Goal: Information Seeking & Learning: Learn about a topic

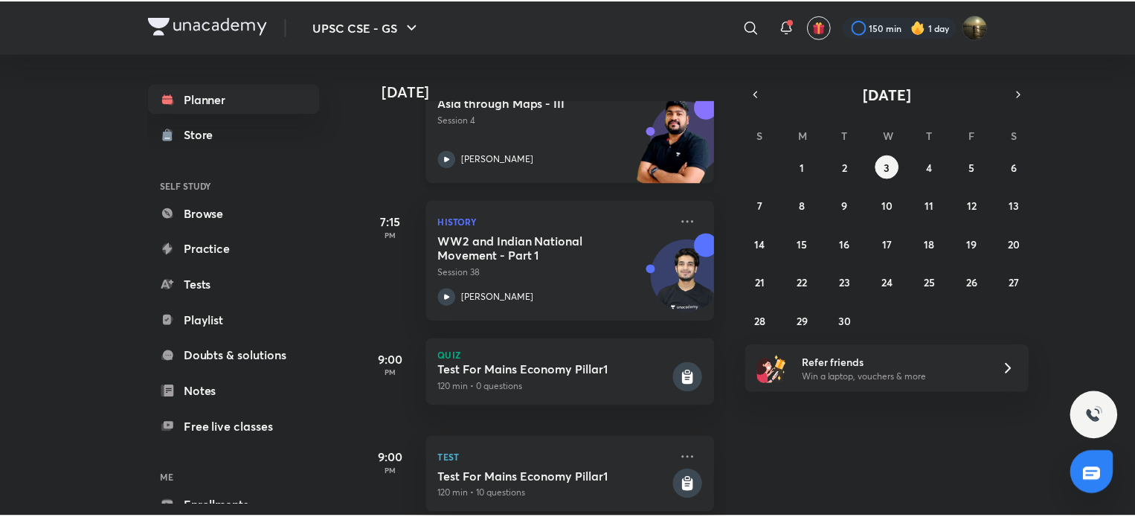
scroll to position [563, 0]
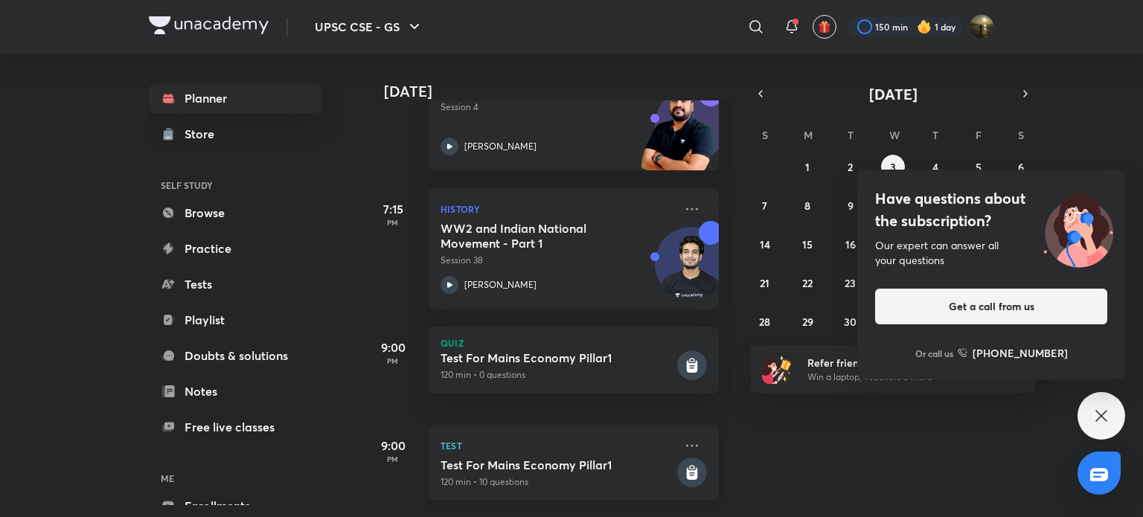
click at [566, 437] on p "Test" at bounding box center [558, 446] width 234 height 18
click at [526, 437] on p "Test" at bounding box center [558, 446] width 234 height 18
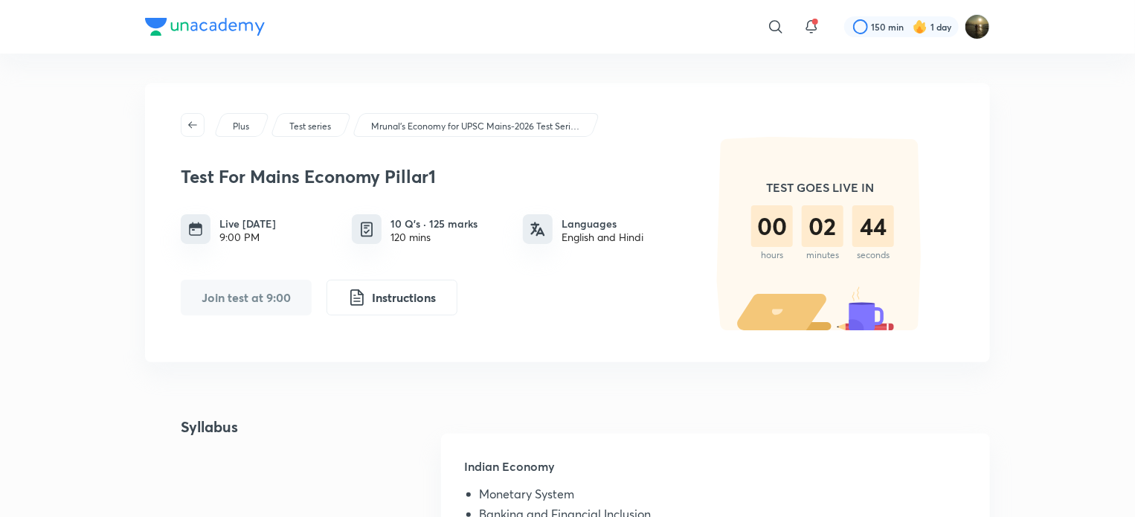
click at [908, 2] on div "​ 150 min 1 day" at bounding box center [567, 27] width 845 height 54
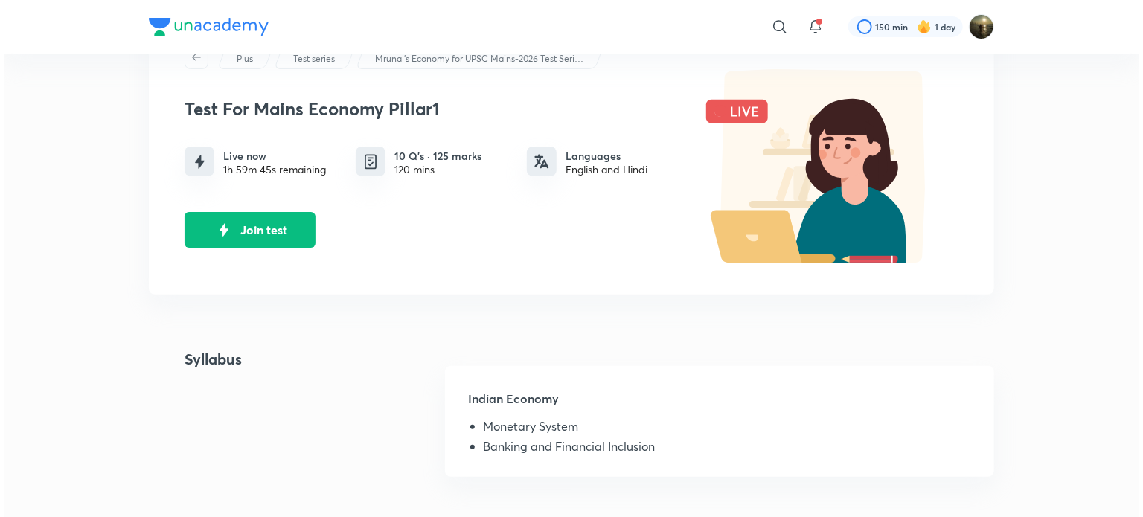
scroll to position [149, 0]
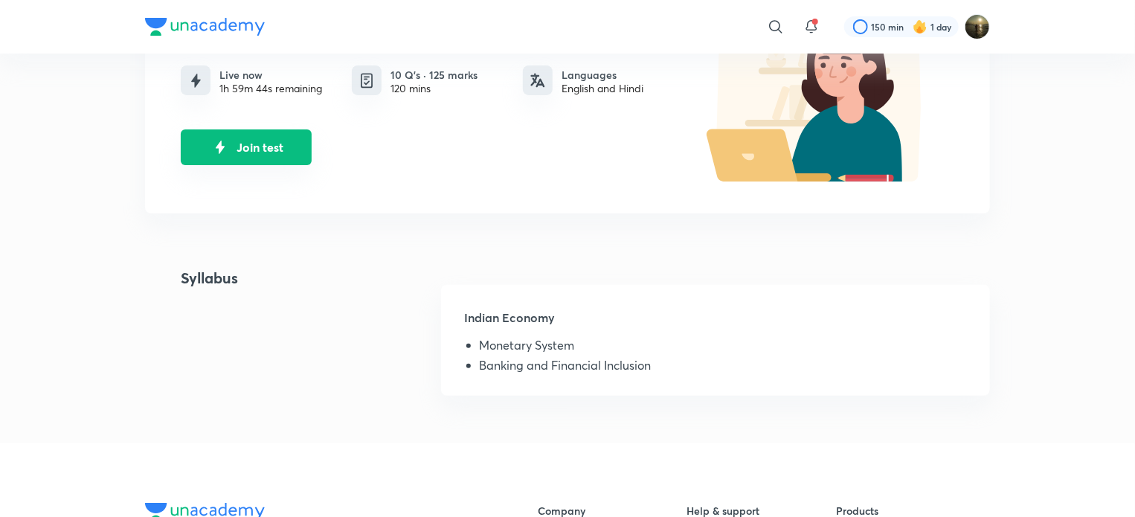
click at [254, 144] on button "Join test" at bounding box center [246, 147] width 131 height 36
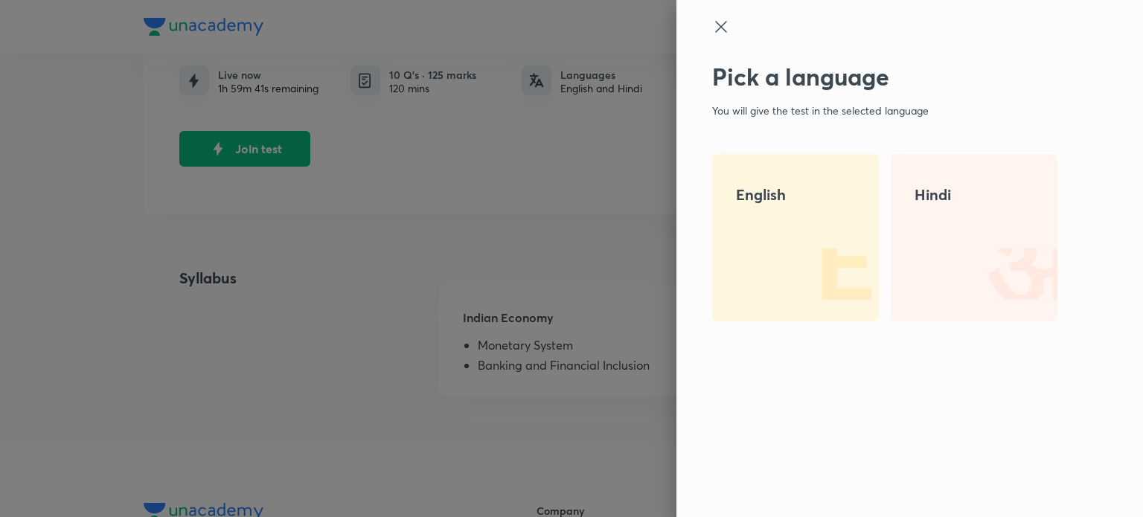
click at [774, 196] on h4 "English" at bounding box center [795, 195] width 119 height 22
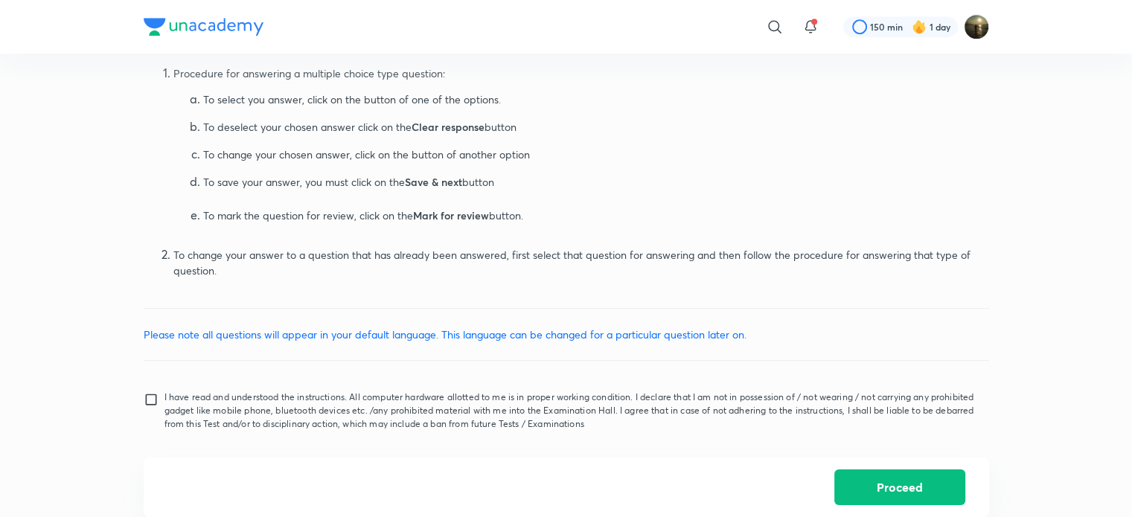
scroll to position [734, 0]
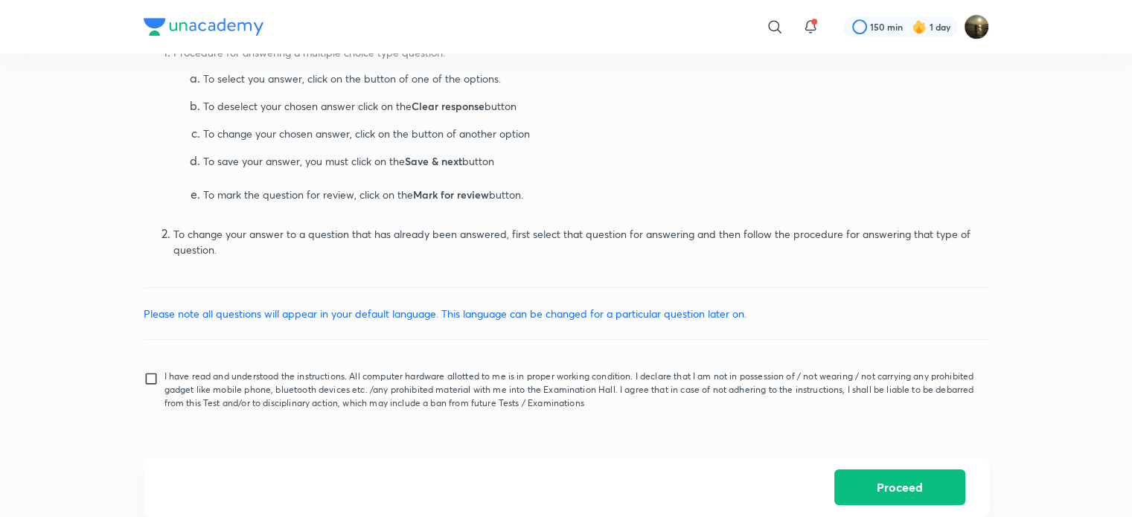
click at [146, 378] on input "I have read and understood the instructions. All computer hardware allotted to …" at bounding box center [154, 389] width 21 height 37
checkbox input "true"
click at [866, 489] on button "Proceed" at bounding box center [899, 486] width 131 height 36
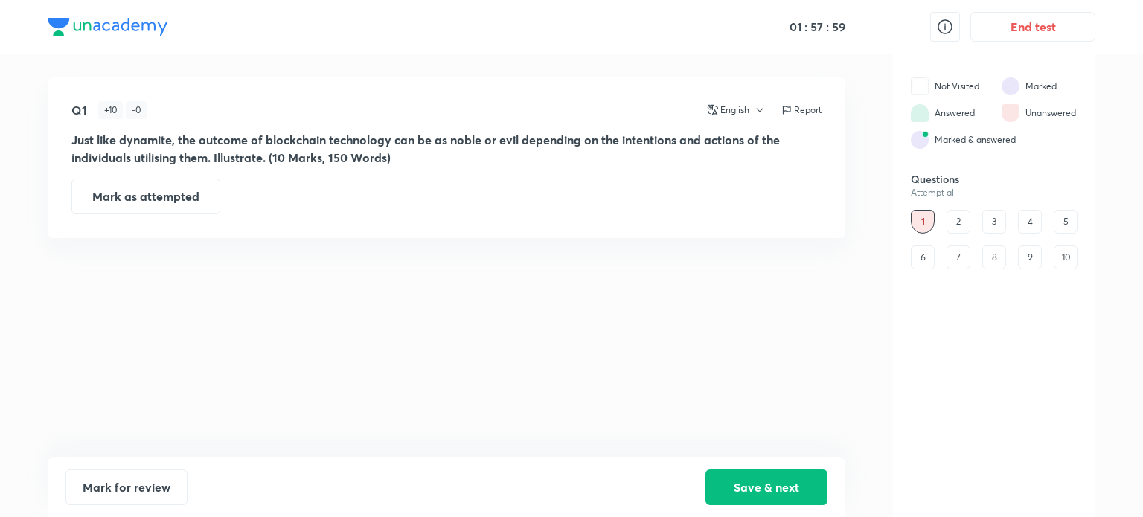
click at [958, 217] on div "2" at bounding box center [958, 222] width 24 height 24
click at [984, 216] on div "3" at bounding box center [994, 222] width 24 height 24
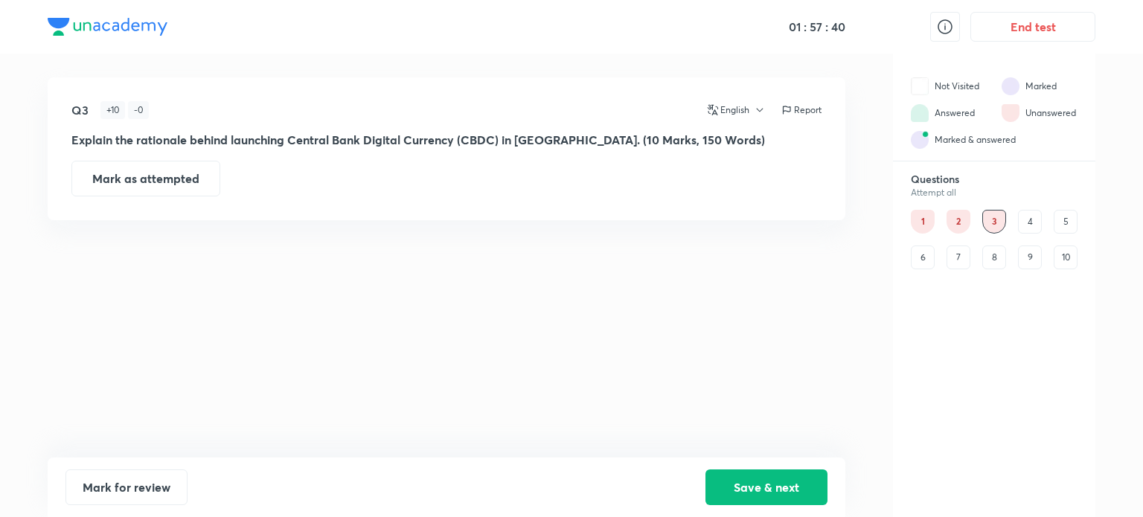
click at [1033, 221] on div "4" at bounding box center [1030, 222] width 24 height 24
click at [1069, 219] on div "5" at bounding box center [1066, 222] width 24 height 24
click at [929, 261] on div "6" at bounding box center [923, 258] width 24 height 24
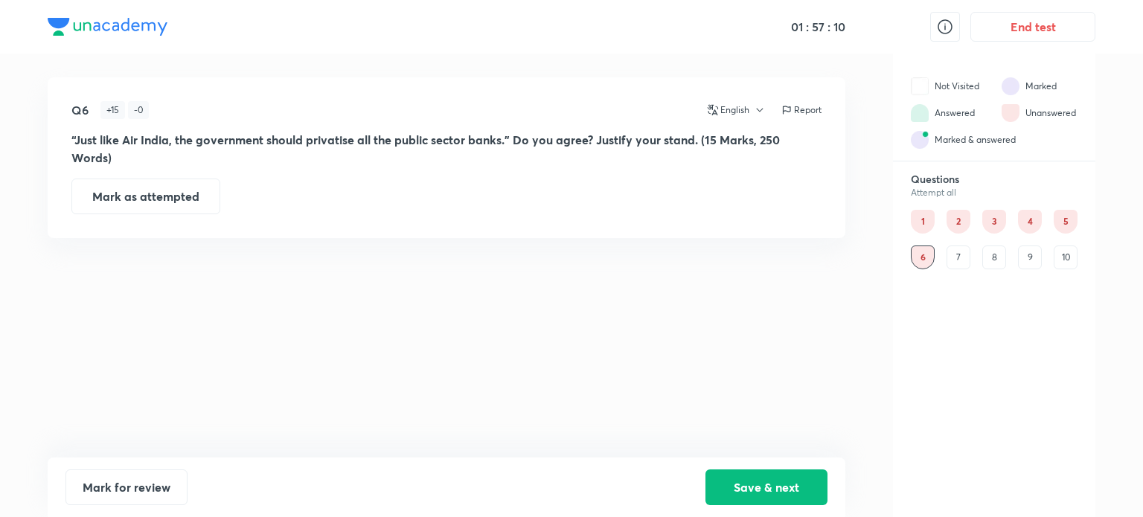
click at [955, 260] on div "7" at bounding box center [958, 258] width 24 height 24
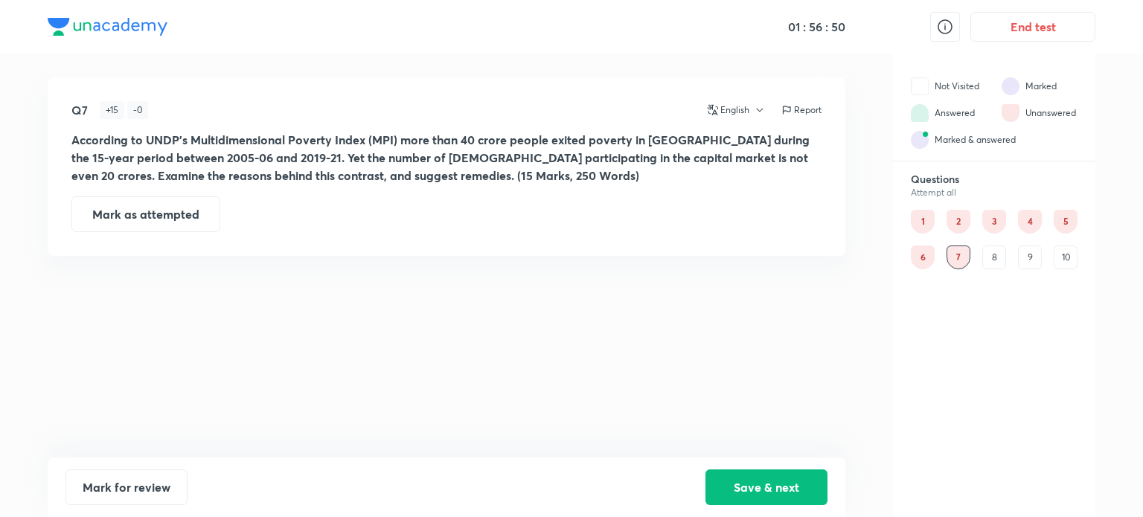
click at [997, 254] on div "8" at bounding box center [994, 258] width 24 height 24
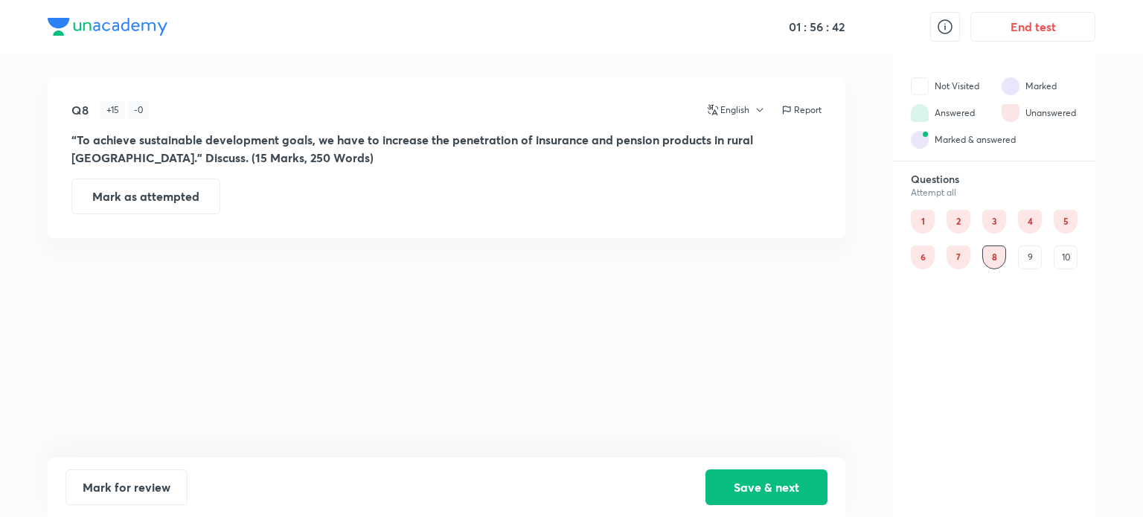
click at [1034, 258] on div "9" at bounding box center [1030, 258] width 24 height 24
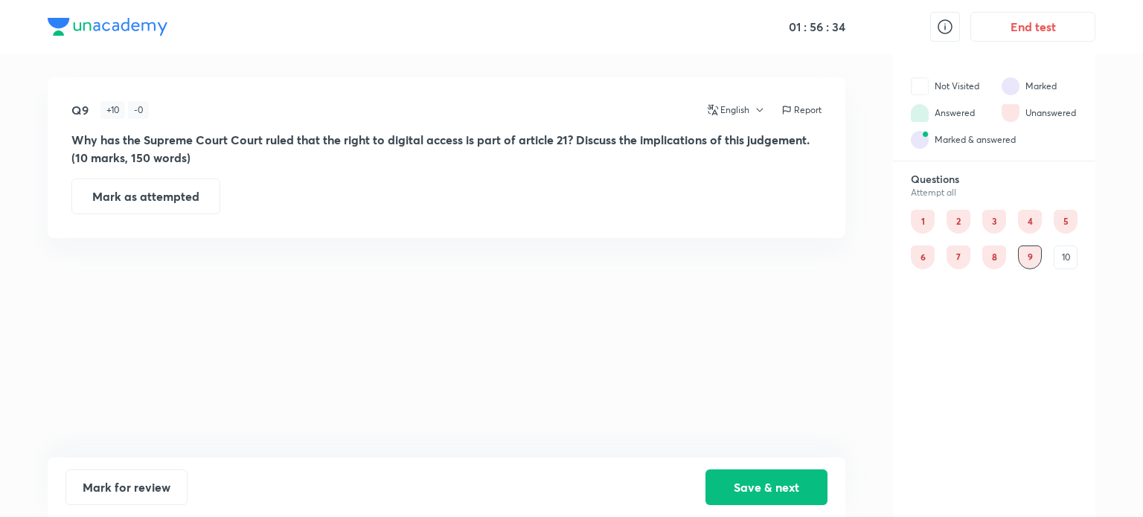
click at [465, 299] on div "Q9 + 10 - 0 English Report Why has the Supreme Court Court ruled that the right…" at bounding box center [447, 267] width 798 height 380
click at [1063, 259] on div "10" at bounding box center [1066, 258] width 24 height 24
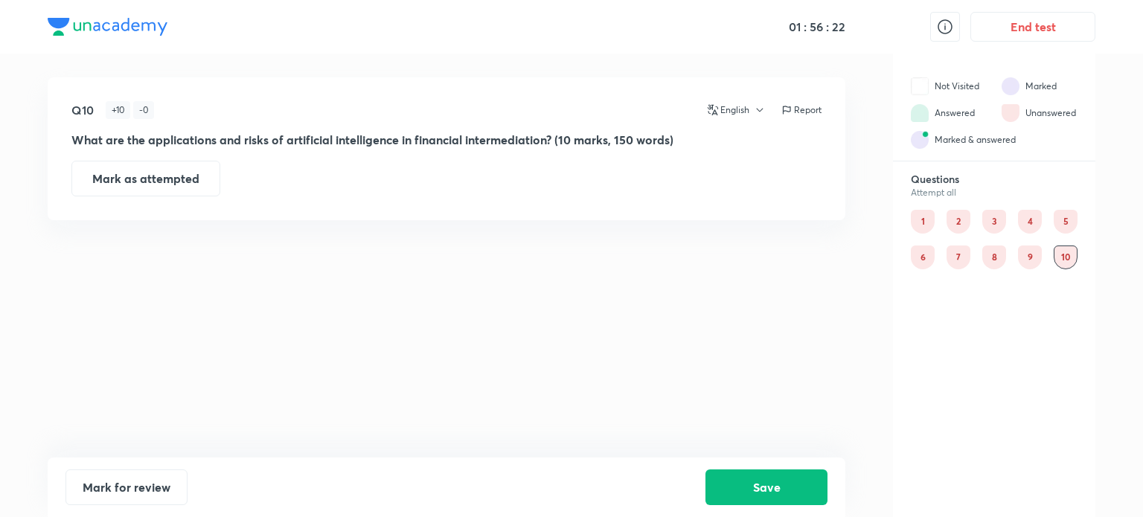
click at [929, 220] on div "1" at bounding box center [923, 222] width 24 height 24
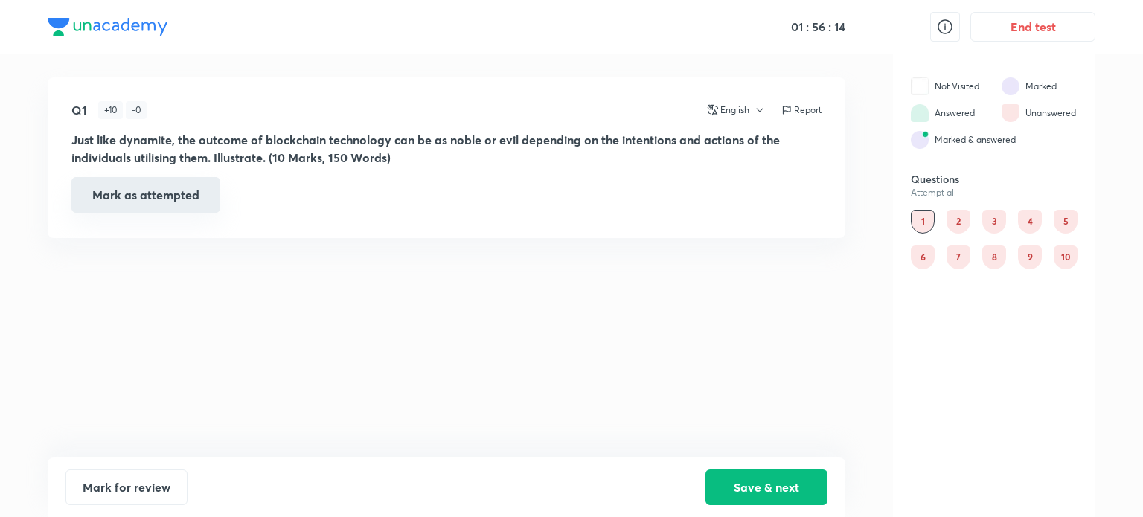
click at [187, 199] on button "Mark as attempted" at bounding box center [145, 195] width 149 height 36
click at [186, 199] on button "Unmark as attempted" at bounding box center [145, 195] width 149 height 36
click at [959, 225] on div "2" at bounding box center [958, 222] width 24 height 24
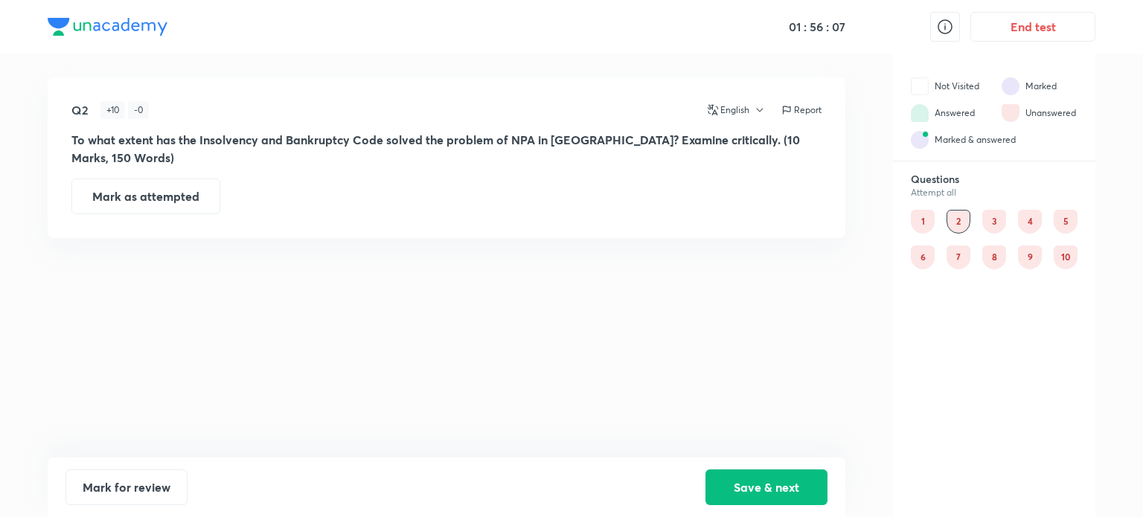
click at [907, 222] on div "Questions Attempt all 1 2 3 4 5 6 7 8 9 10" at bounding box center [994, 221] width 202 height 97
click at [929, 225] on div "1" at bounding box center [923, 222] width 24 height 24
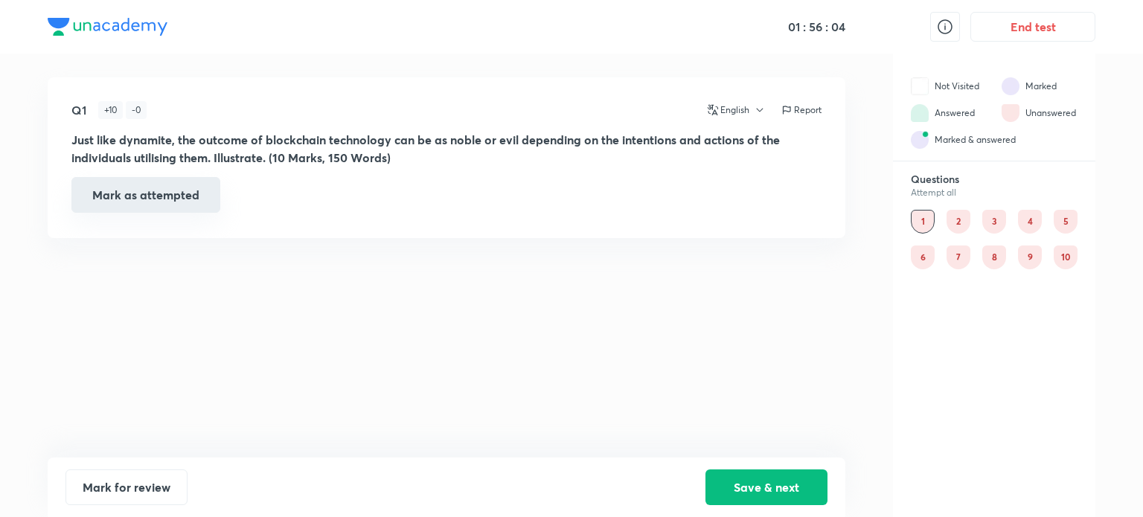
click at [116, 190] on button "Mark as attempted" at bounding box center [145, 195] width 149 height 36
click at [961, 224] on div "2" at bounding box center [958, 222] width 24 height 24
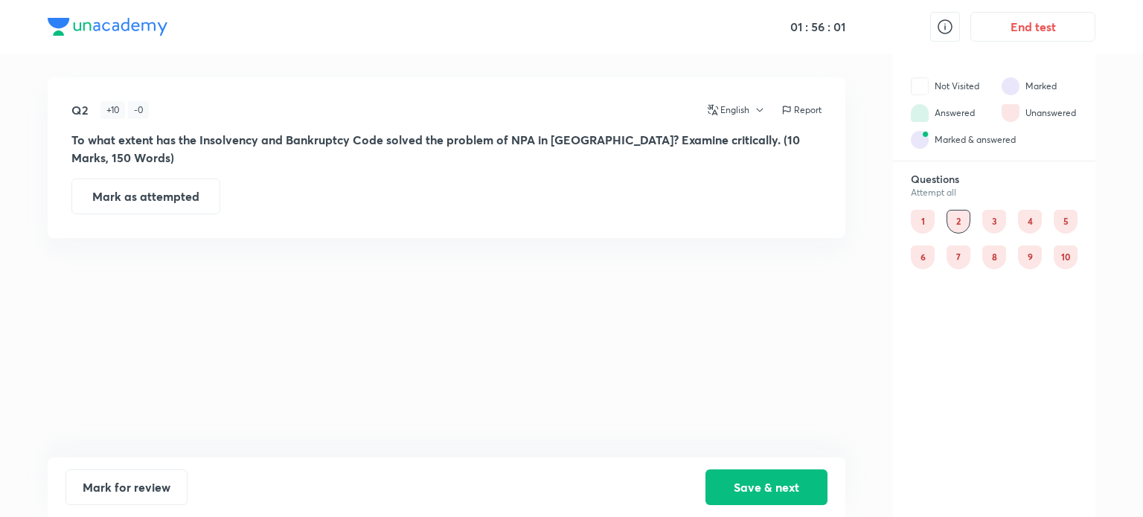
click at [920, 218] on div "1" at bounding box center [923, 222] width 24 height 24
click at [961, 218] on div "2" at bounding box center [958, 222] width 24 height 24
click at [119, 251] on div "Q2 + 10 - 0 English Report To what extent has the Insolvency and Bankruptcy Cod…" at bounding box center [447, 267] width 798 height 380
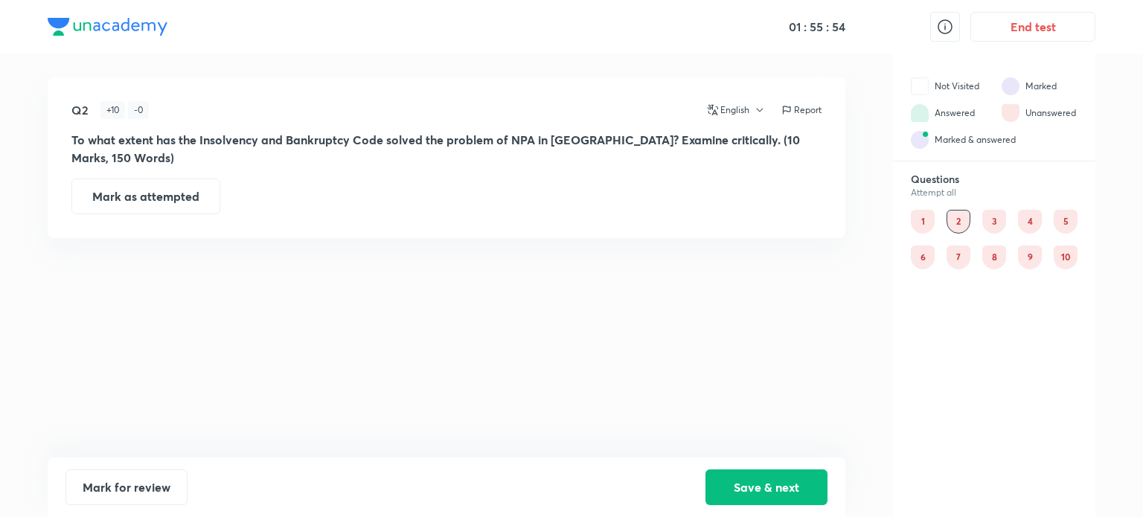
click at [301, 217] on div "Q2 + 10 - 0 English Report To what extent has the Insolvency and Bankruptcy Cod…" at bounding box center [447, 157] width 798 height 161
click at [304, 215] on div "Q2 + 10 - 0 English Report To what extent has the Insolvency and Bankruptcy Cod…" at bounding box center [447, 157] width 798 height 161
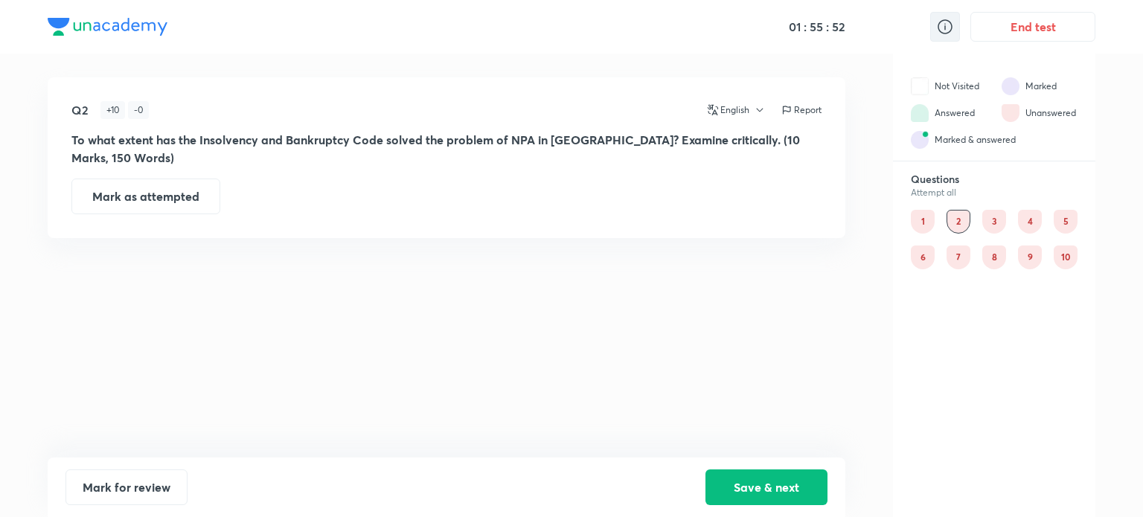
click at [941, 23] on icon at bounding box center [945, 27] width 18 height 18
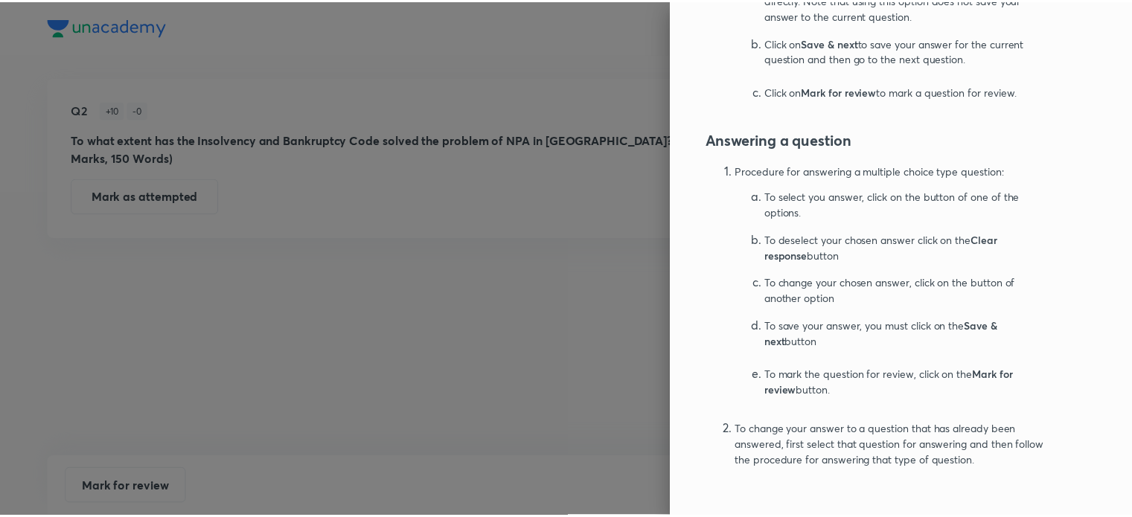
scroll to position [527, 0]
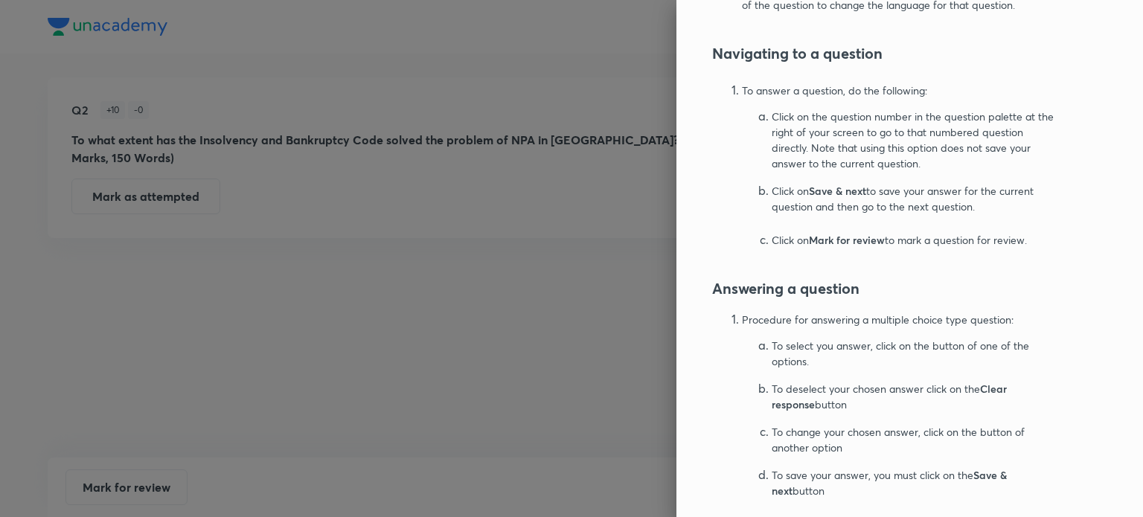
click at [507, 44] on div at bounding box center [571, 258] width 1143 height 517
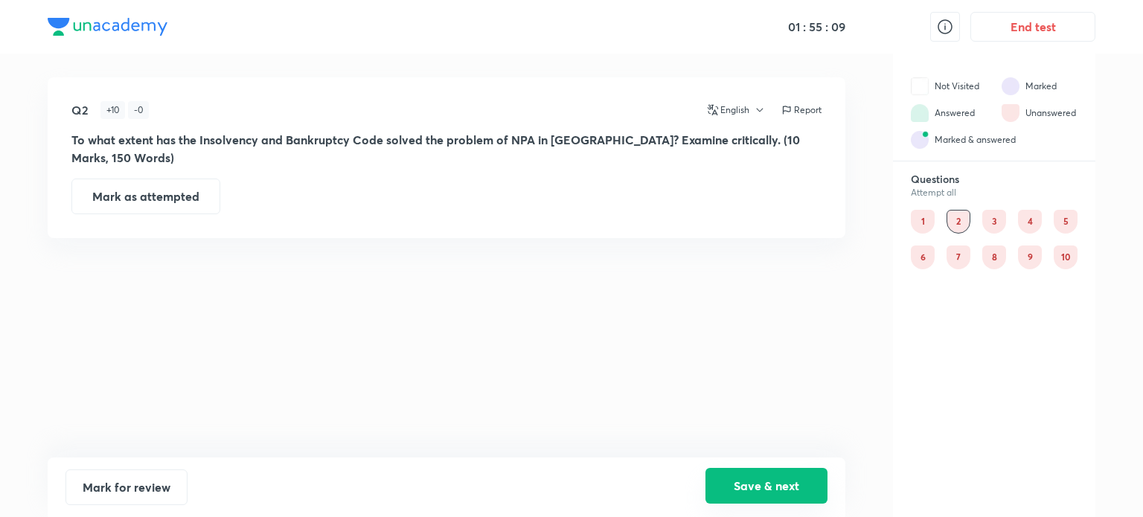
click at [775, 484] on button "Save & next" at bounding box center [766, 486] width 122 height 36
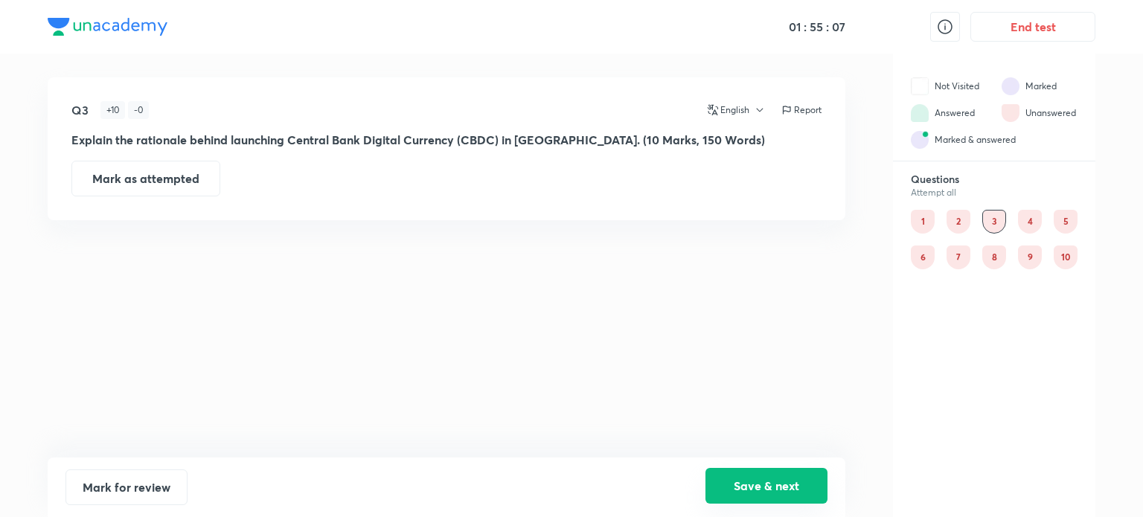
click at [772, 473] on button "Save & next" at bounding box center [766, 486] width 122 height 36
click at [771, 471] on button "Save & next" at bounding box center [766, 486] width 122 height 36
click at [770, 470] on button "Save & next" at bounding box center [766, 486] width 122 height 36
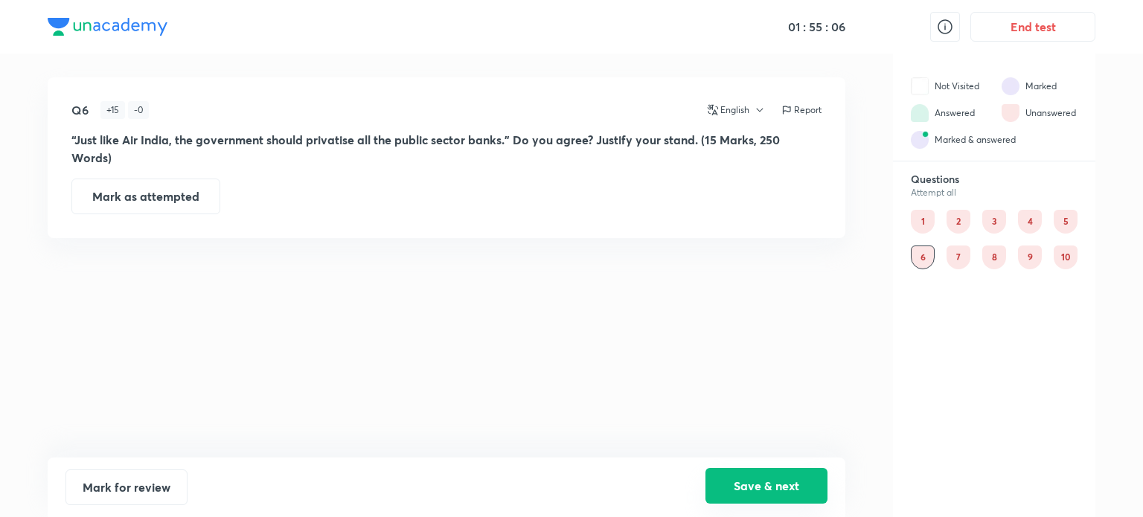
click at [769, 470] on button "Save & next" at bounding box center [766, 486] width 122 height 36
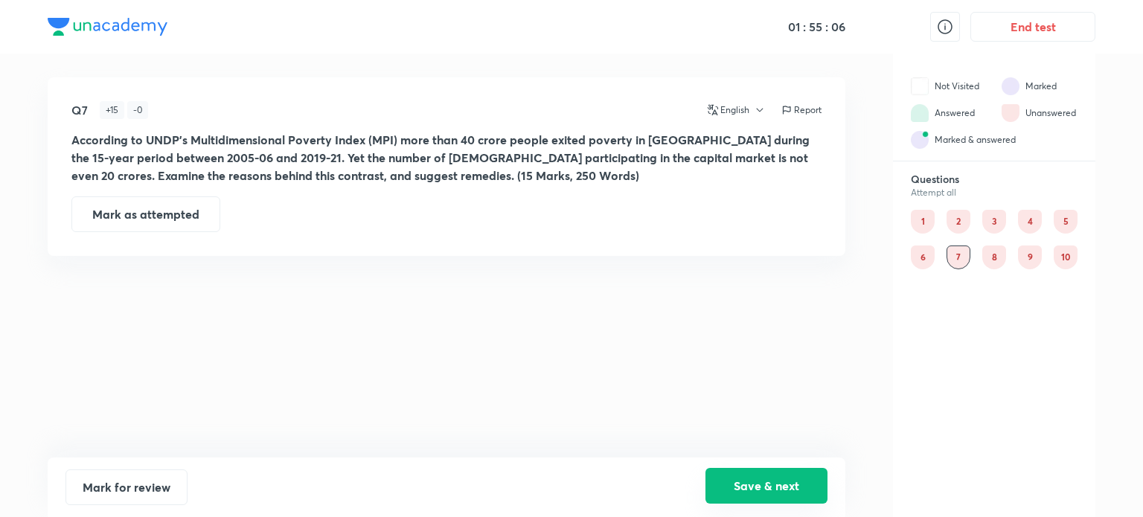
click at [769, 470] on button "Save & next" at bounding box center [766, 486] width 122 height 36
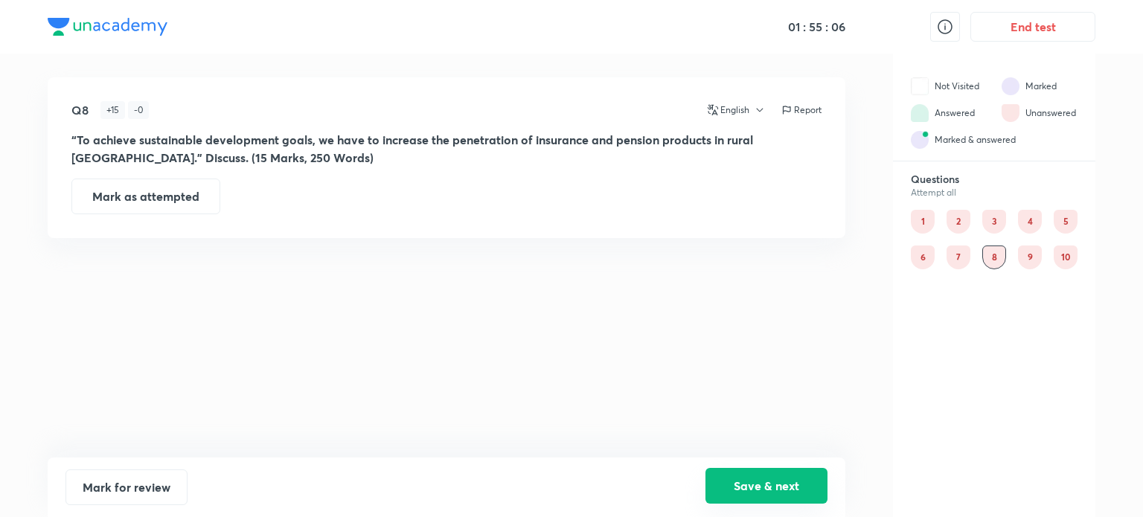
click at [767, 469] on button "Save & next" at bounding box center [766, 486] width 122 height 36
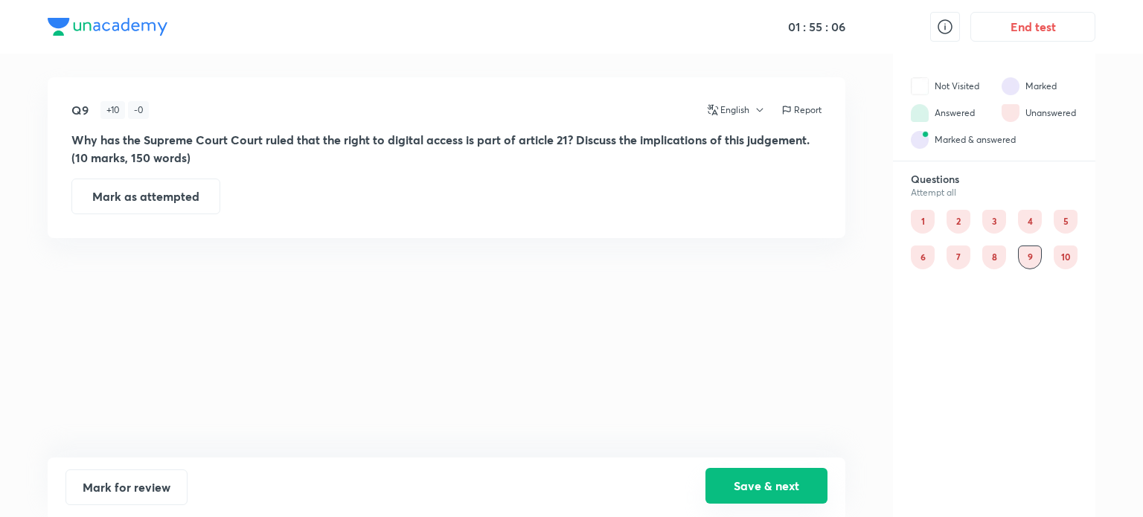
click at [766, 468] on button "Save & next" at bounding box center [766, 486] width 122 height 36
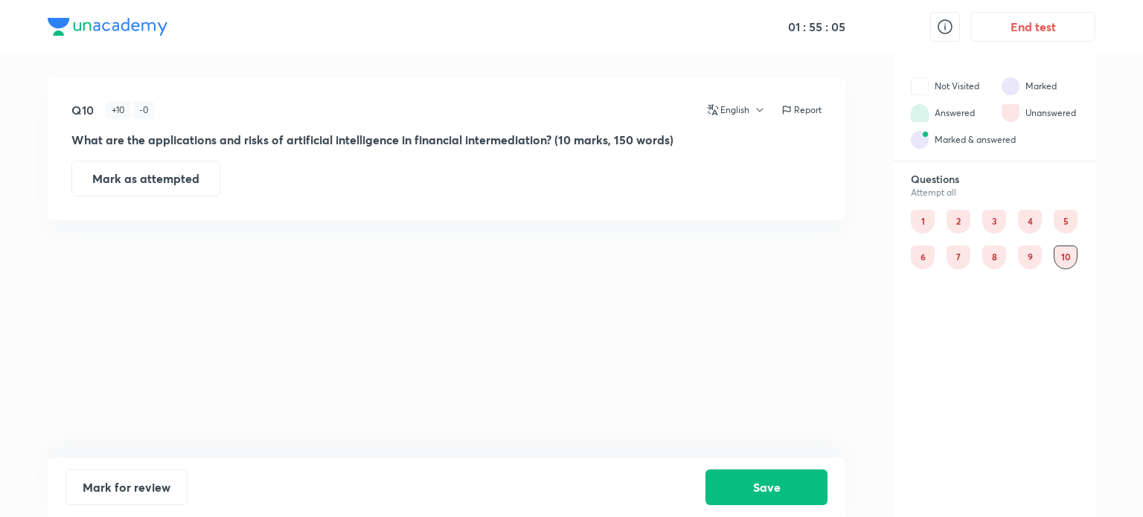
click at [765, 465] on div "Mark for review Save" at bounding box center [447, 488] width 798 height 60
click at [762, 461] on div "Mark for review Save" at bounding box center [447, 488] width 798 height 60
click at [760, 458] on div "Mark for review Save" at bounding box center [447, 488] width 798 height 60
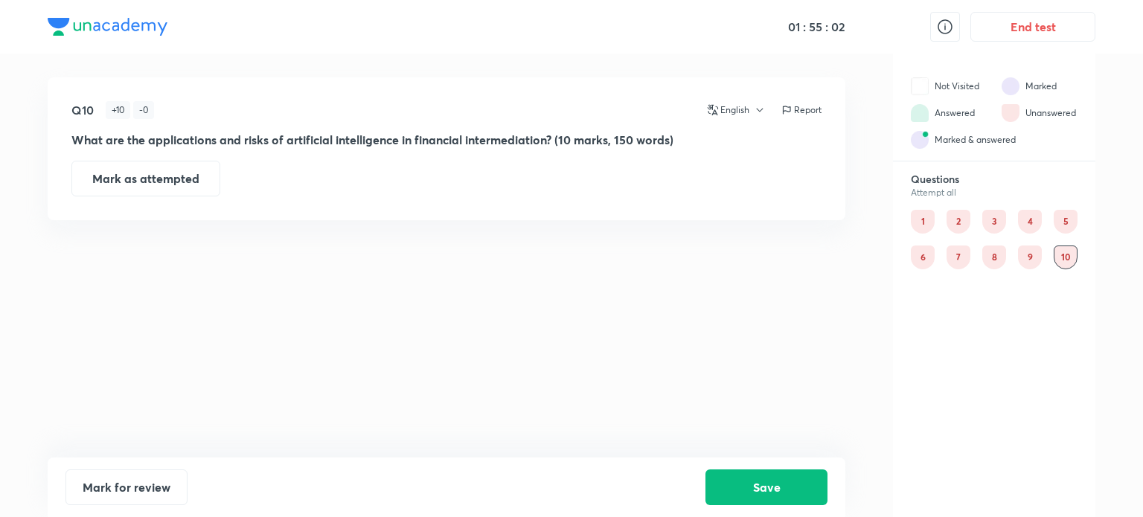
click at [920, 220] on div "1" at bounding box center [923, 222] width 24 height 24
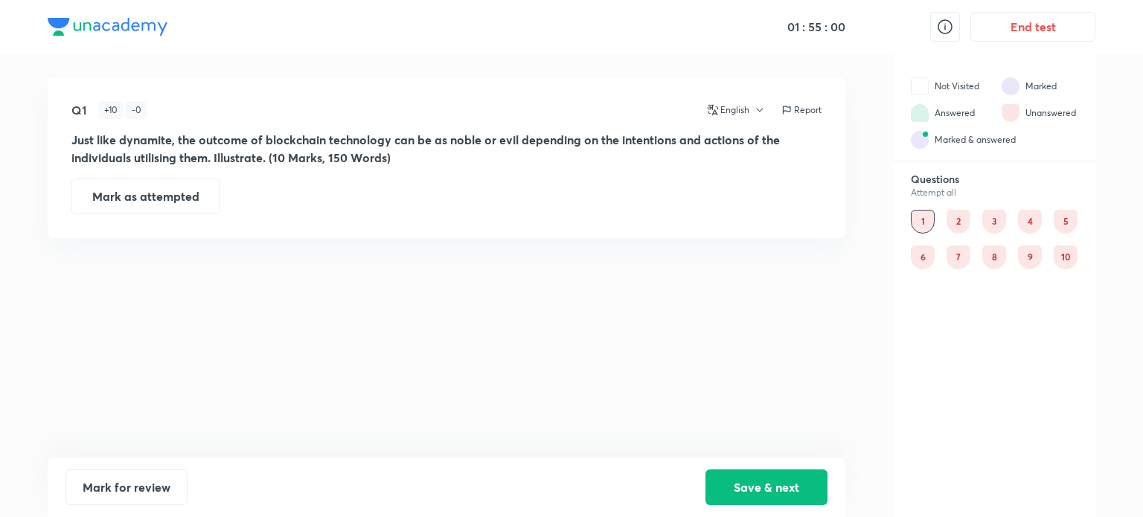
click at [759, 114] on icon "button" at bounding box center [760, 110] width 12 height 12
click at [739, 165] on span "Hindi" at bounding box center [757, 172] width 92 height 16
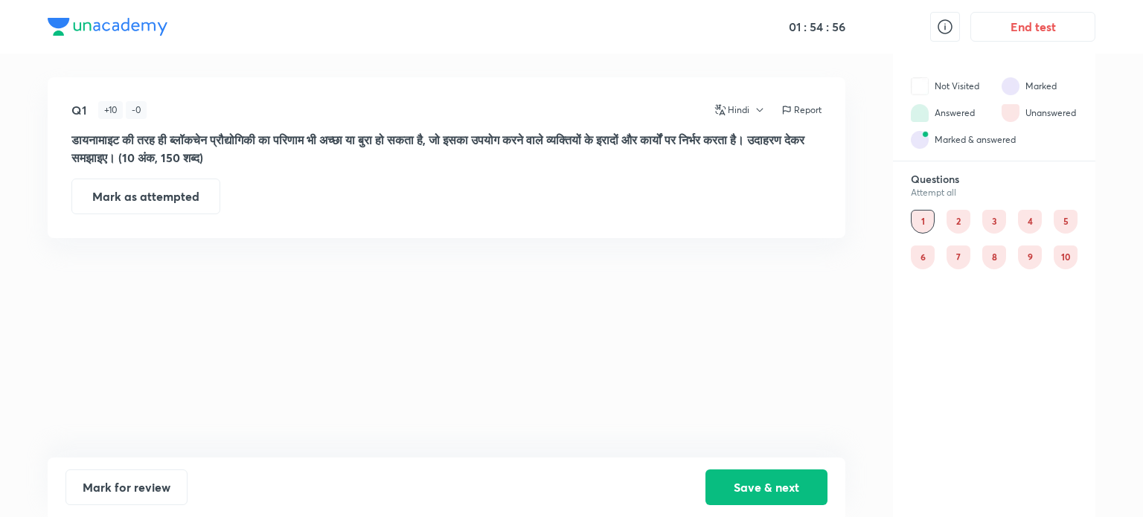
click at [761, 117] on div "Hindi" at bounding box center [738, 110] width 56 height 18
click at [757, 115] on icon "button" at bounding box center [760, 110] width 12 height 12
click at [747, 137] on span "English" at bounding box center [766, 145] width 92 height 16
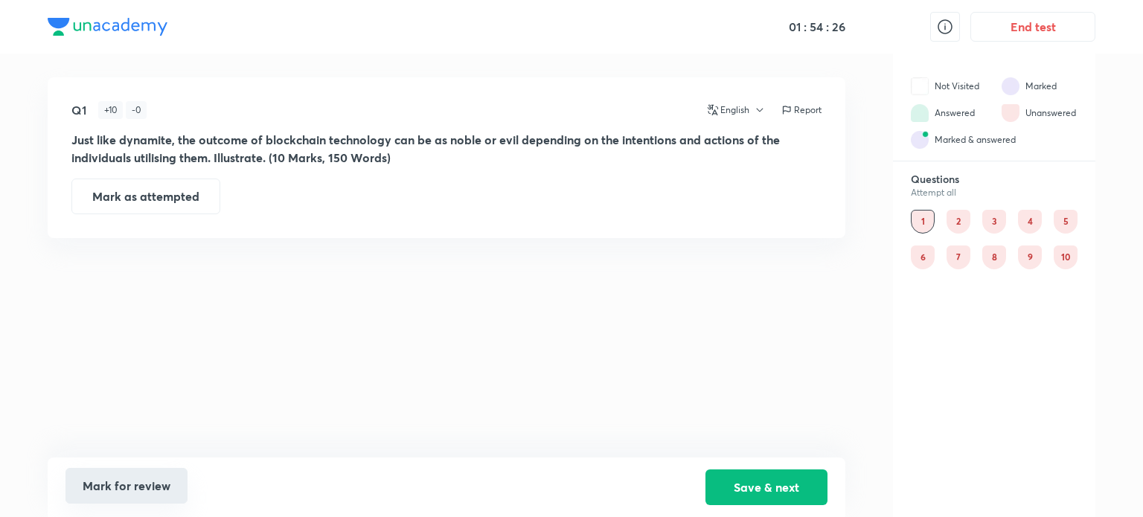
click at [147, 487] on button "Mark for review" at bounding box center [126, 486] width 122 height 36
click at [952, 224] on div "2" at bounding box center [958, 222] width 24 height 24
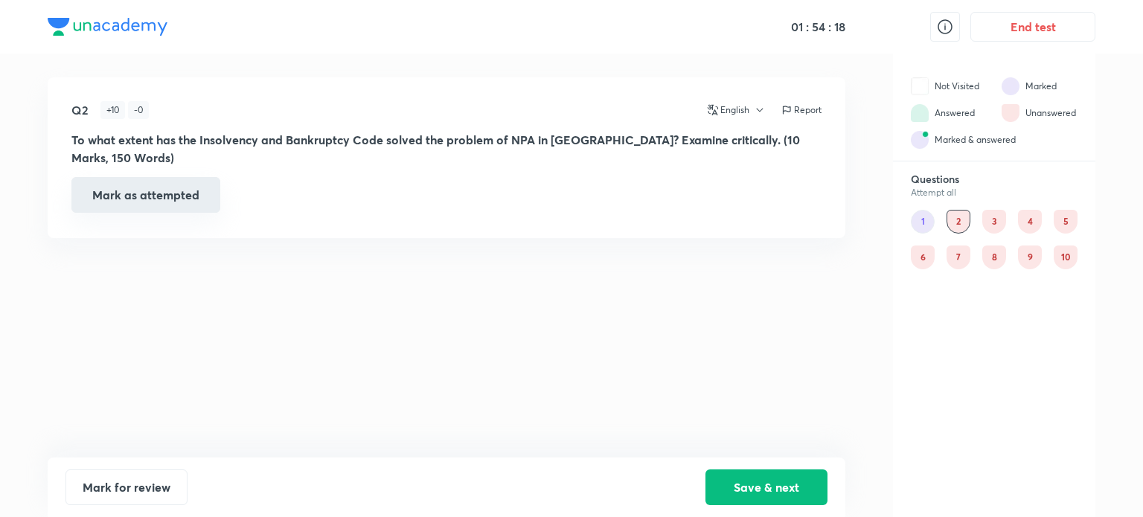
click at [164, 187] on button "Mark as attempted" at bounding box center [145, 195] width 149 height 36
click at [987, 224] on div "3" at bounding box center [994, 222] width 24 height 24
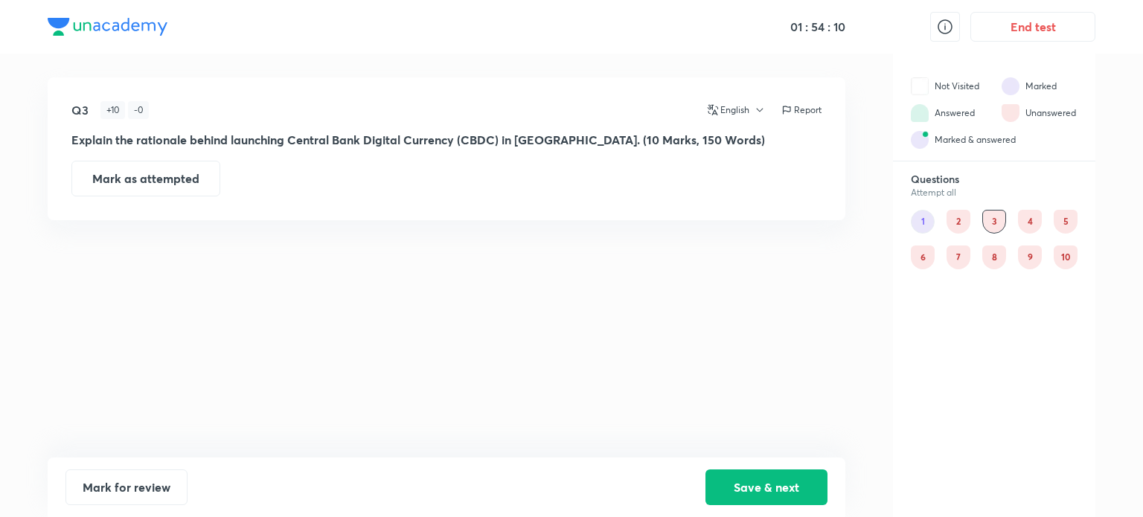
click at [952, 221] on div "2" at bounding box center [958, 222] width 24 height 24
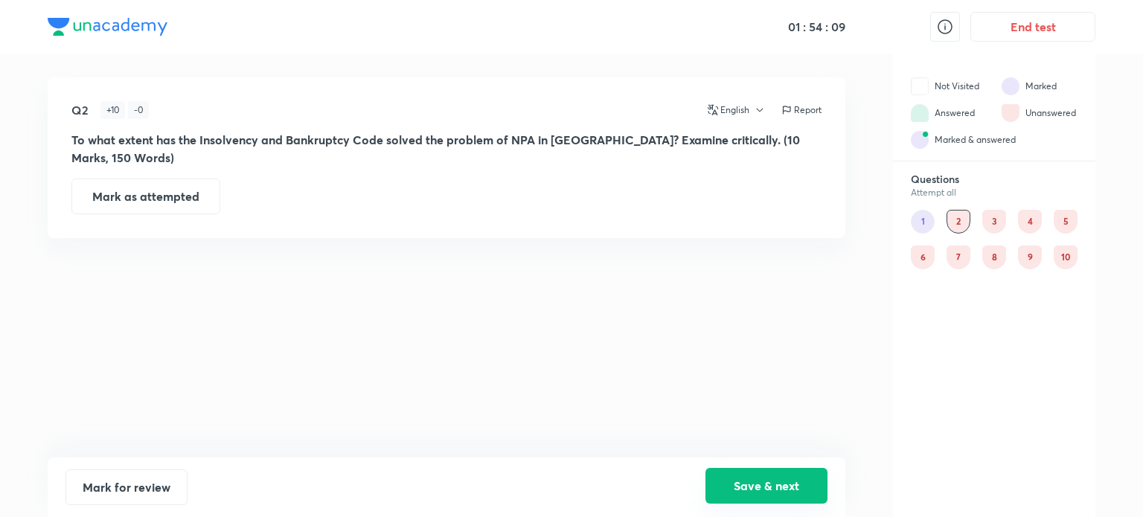
click at [749, 483] on button "Save & next" at bounding box center [766, 486] width 122 height 36
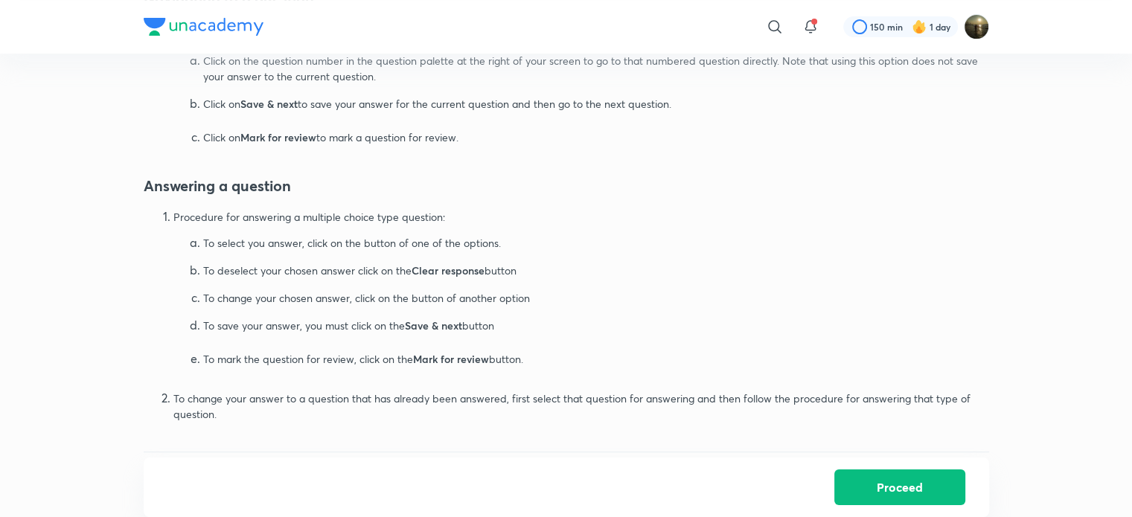
scroll to position [734, 0]
